Goal: Task Accomplishment & Management: Complete application form

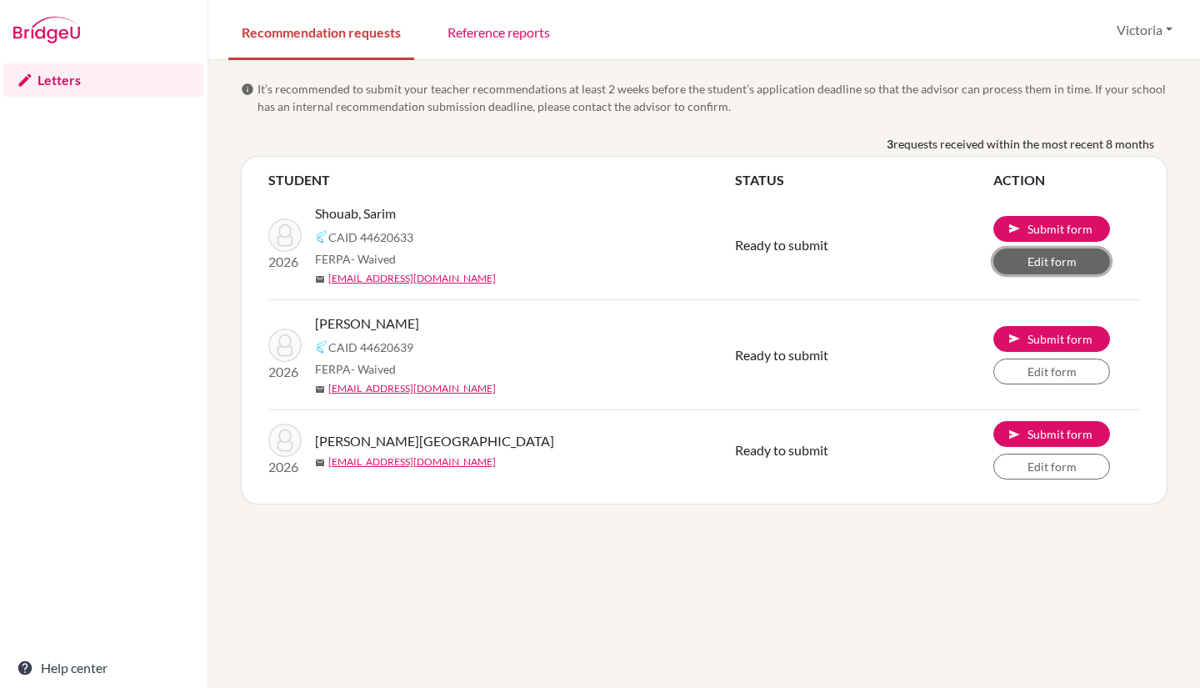
click at [1019, 267] on link "Edit form" at bounding box center [1051, 261] width 117 height 26
click at [329, 372] on span "FERPA - Waived" at bounding box center [355, 369] width 81 height 18
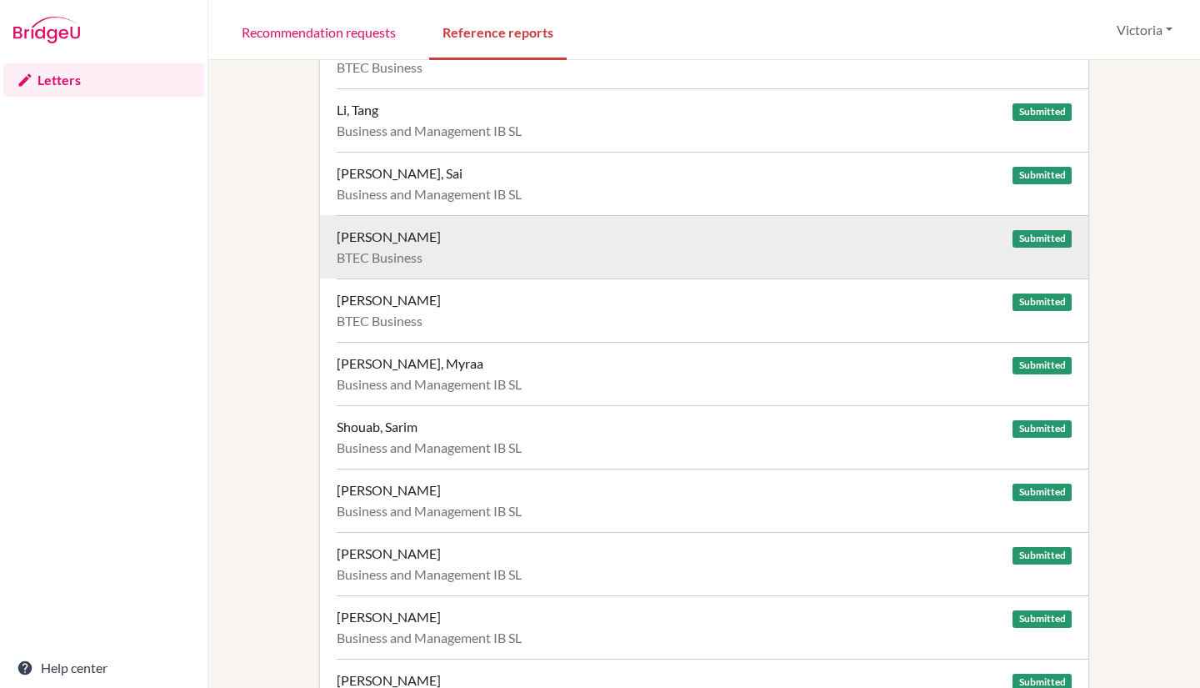
scroll to position [1263, 0]
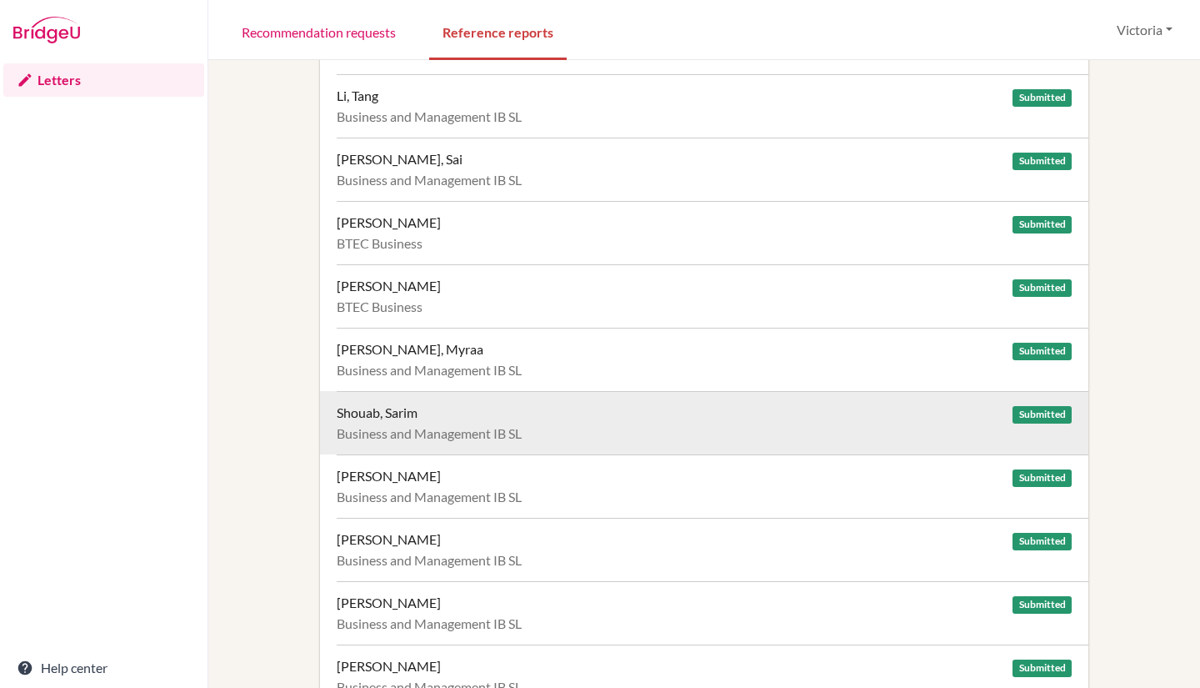
click at [764, 423] on div "Shouab, Sarim Submitted Business and Management IB SL" at bounding box center [713, 422] width 752 height 63
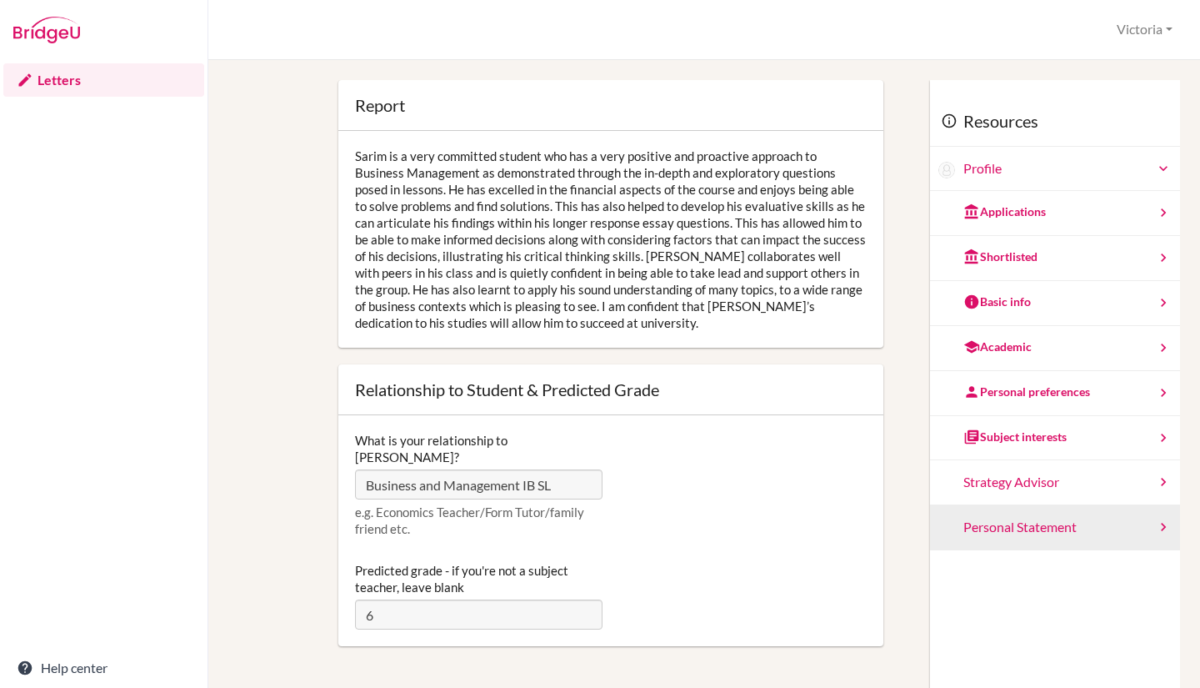
click at [988, 530] on div "Personal Statement" at bounding box center [1055, 527] width 250 height 45
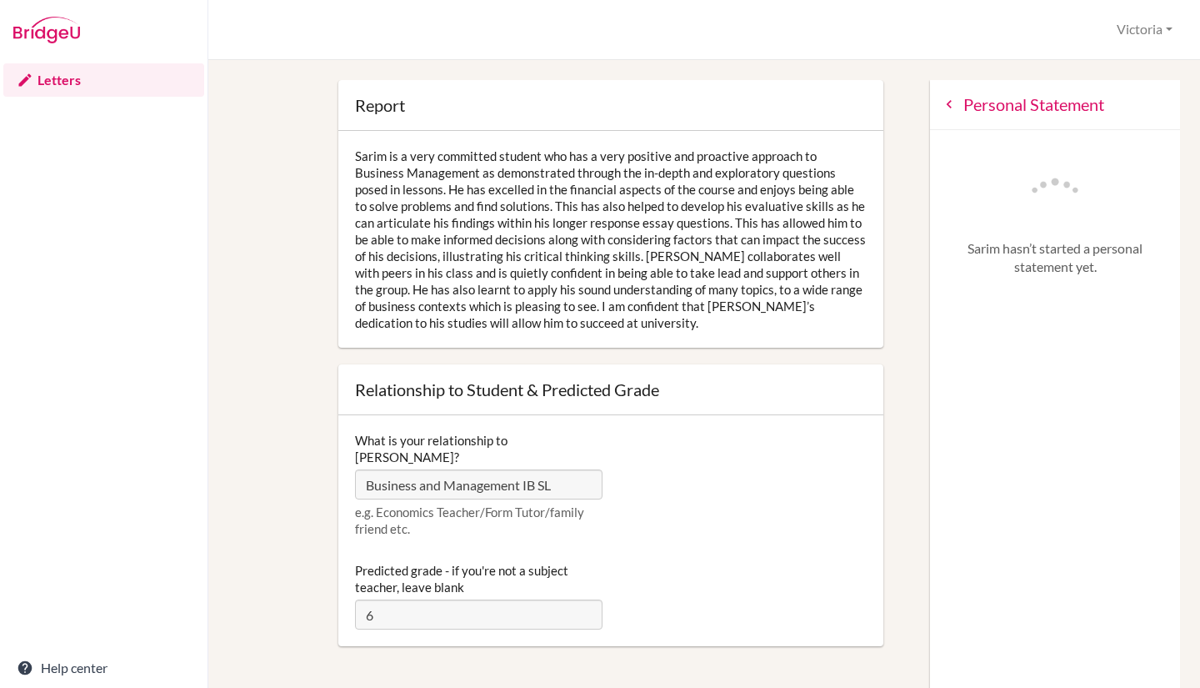
click at [945, 97] on div "Personal Statement" at bounding box center [1055, 105] width 250 height 50
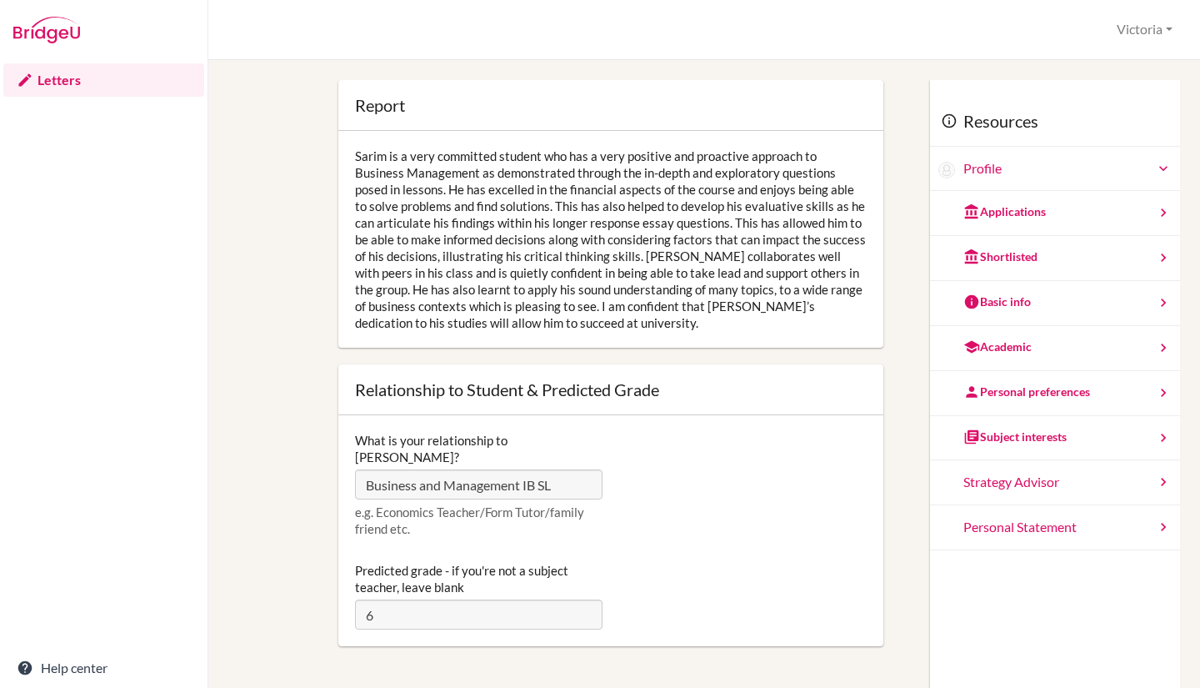
click at [62, 83] on link "Letters" at bounding box center [103, 79] width 201 height 33
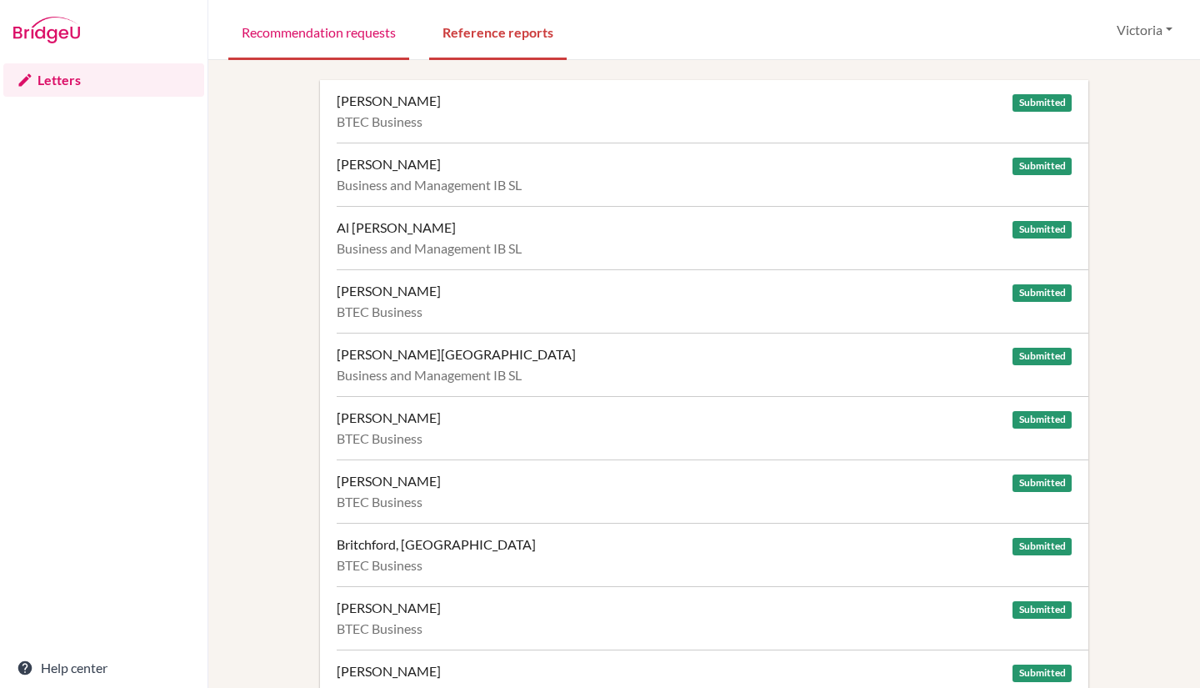
click at [337, 21] on link "Recommendation requests" at bounding box center [318, 32] width 181 height 58
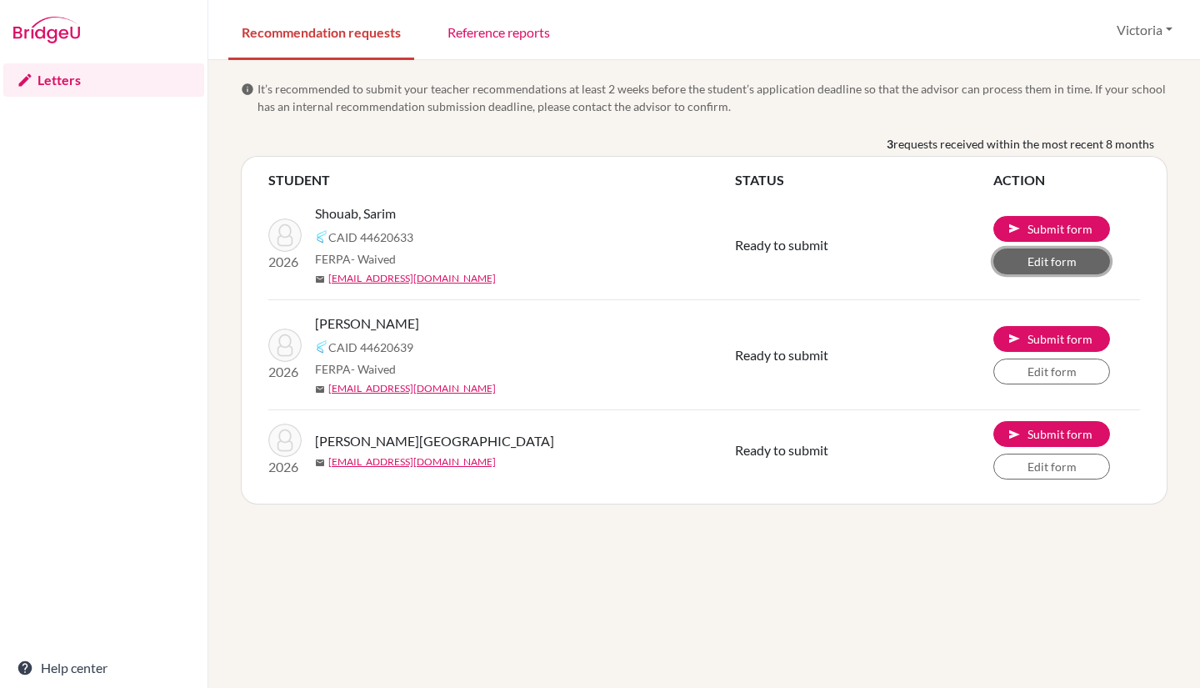
click at [1022, 265] on link "Edit form" at bounding box center [1051, 261] width 117 height 26
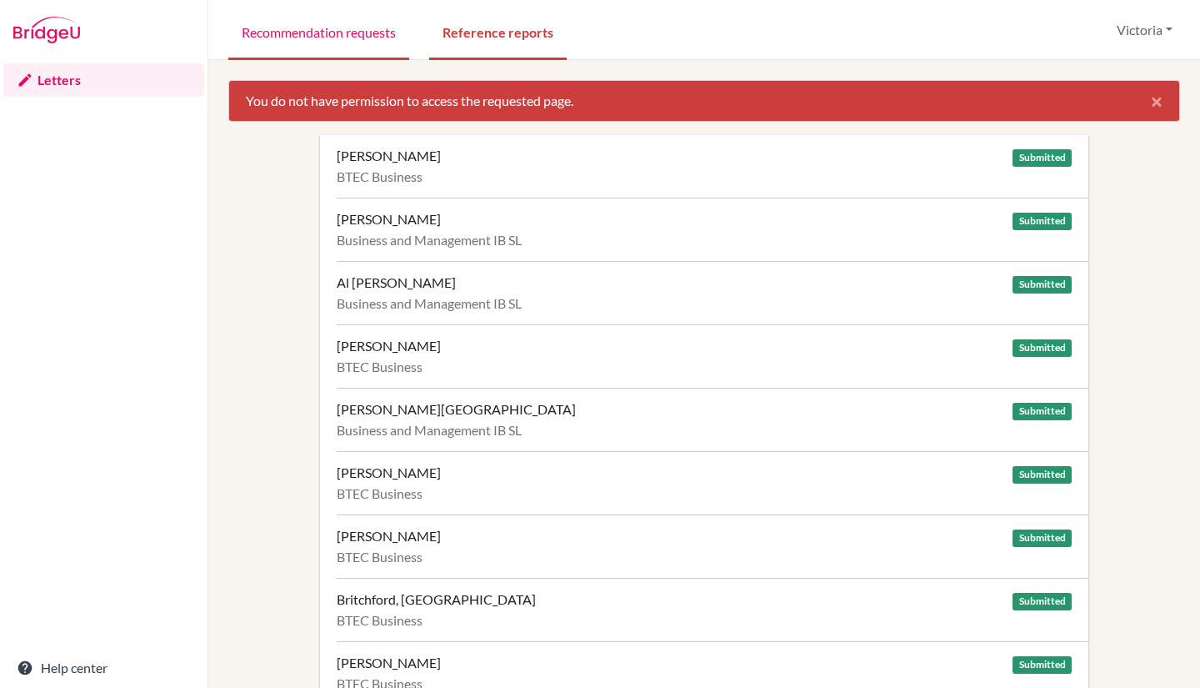
click at [338, 27] on link "Recommendation requests" at bounding box center [318, 32] width 181 height 58
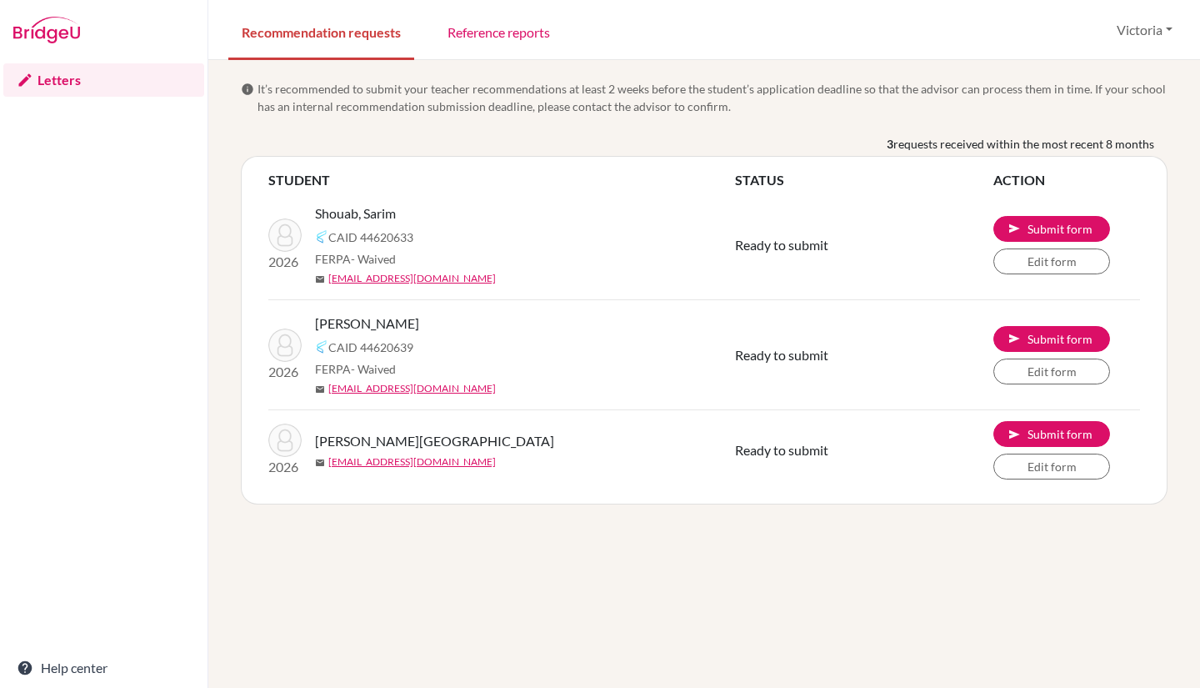
click at [1012, 275] on td "send Submit form Edit form" at bounding box center [1066, 245] width 147 height 110
click at [1033, 262] on link "Edit form" at bounding box center [1051, 261] width 117 height 26
